Goal: Manage account settings

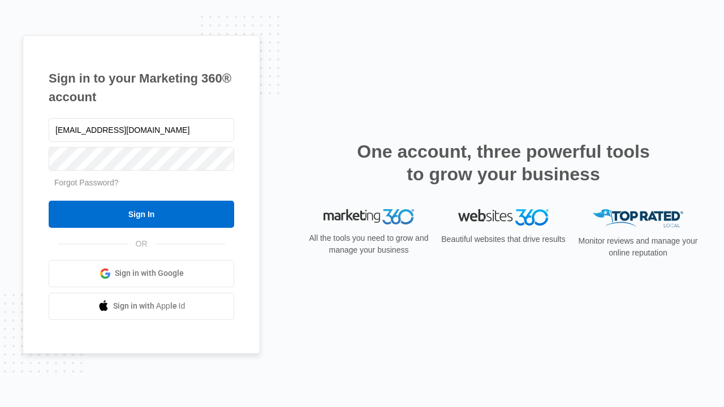
type input "dankie614@gmail.com"
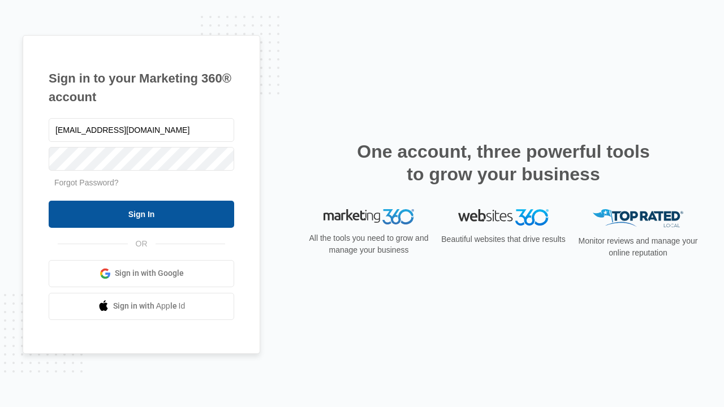
click at [141, 214] on input "Sign In" at bounding box center [142, 214] width 186 height 27
